Goal: Go to known website: Access a specific website the user already knows

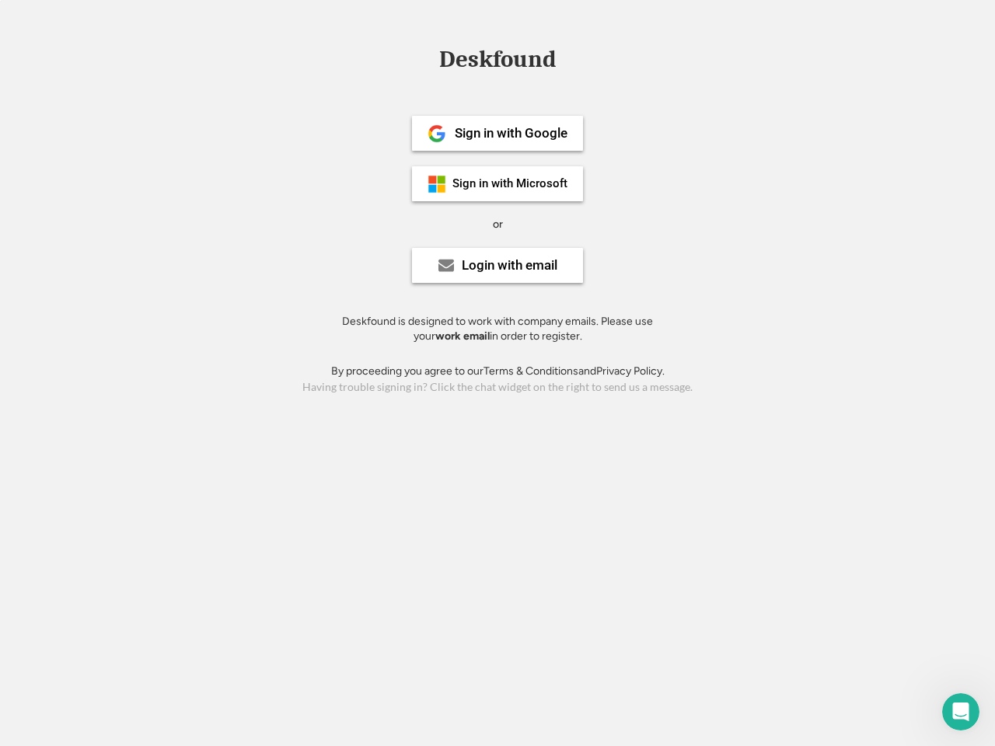
click at [497, 222] on div "or" at bounding box center [498, 225] width 10 height 16
click at [497, 62] on div "Deskfound" at bounding box center [497, 59] width 132 height 24
click at [425, 58] on div "Deskfound" at bounding box center [497, 62] width 995 height 30
click at [497, 62] on div "Deskfound" at bounding box center [497, 59] width 132 height 24
click at [497, 224] on div "or" at bounding box center [498, 225] width 10 height 16
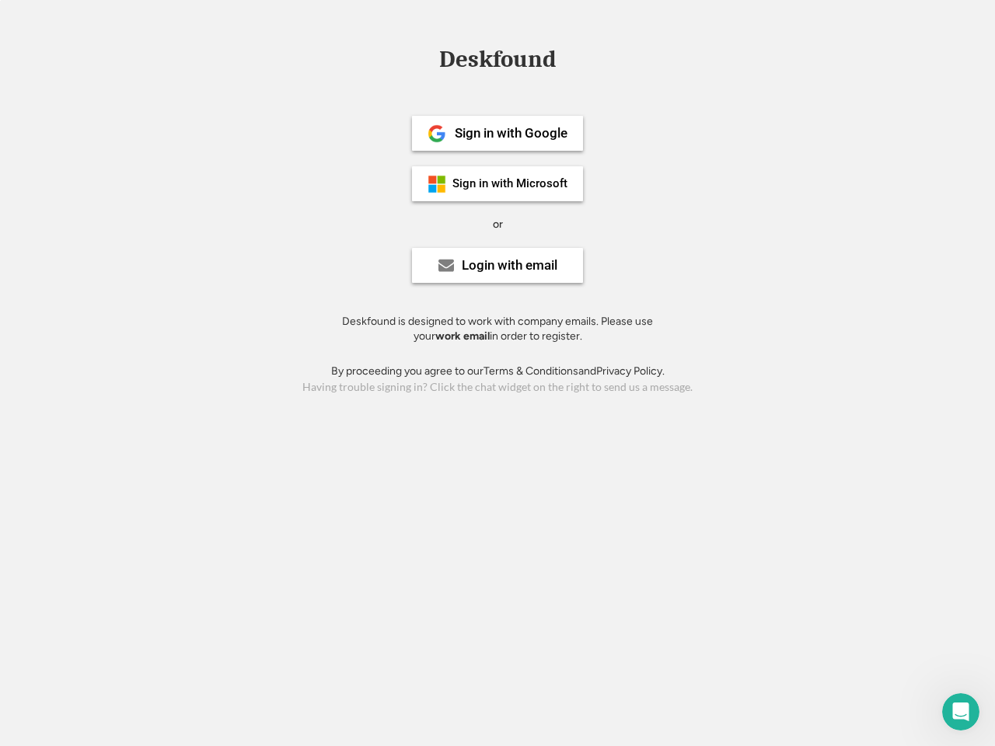
click at [497, 133] on div "Sign in with Google" at bounding box center [511, 133] width 113 height 13
click at [511, 133] on div "Sign in with Google" at bounding box center [511, 133] width 113 height 13
click at [437, 134] on img at bounding box center [436, 133] width 19 height 19
click at [497, 183] on div "Sign in with Microsoft" at bounding box center [509, 184] width 115 height 12
click at [511, 183] on div "Sign in with Microsoft" at bounding box center [509, 184] width 115 height 12
